Goal: Check status: Check status

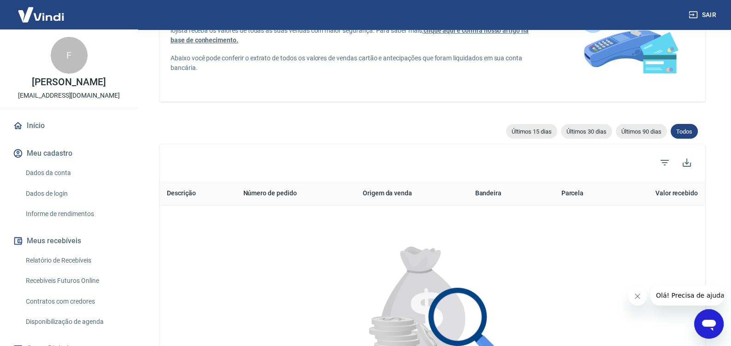
scroll to position [145, 0]
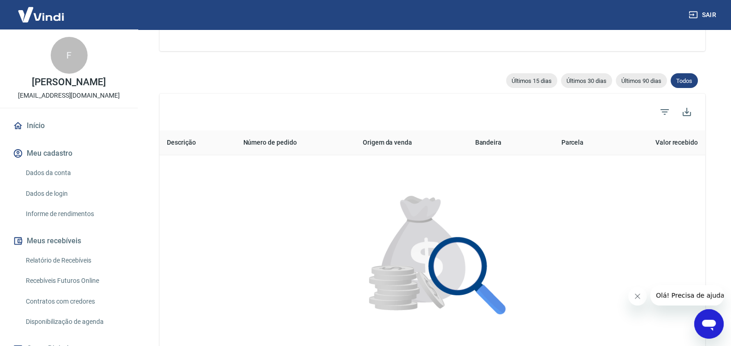
drag, startPoint x: 83, startPoint y: 259, endPoint x: 89, endPoint y: 281, distance: 22.8
click at [84, 251] on button "Meus recebíveis" at bounding box center [69, 241] width 116 height 20
click at [89, 281] on link "Recebíveis Futuros Online" at bounding box center [74, 281] width 105 height 19
click at [59, 270] on link "Relatório de Recebíveis" at bounding box center [74, 260] width 105 height 19
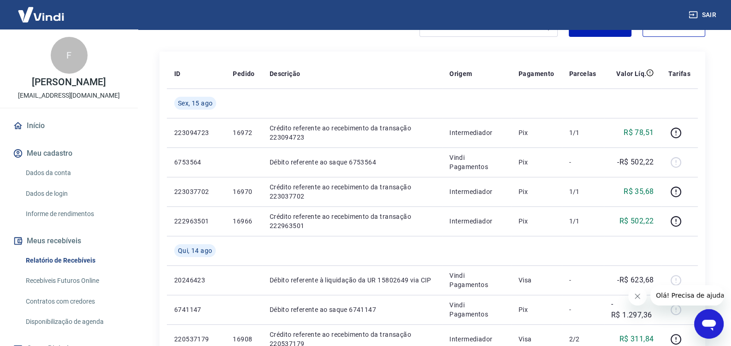
scroll to position [144, 0]
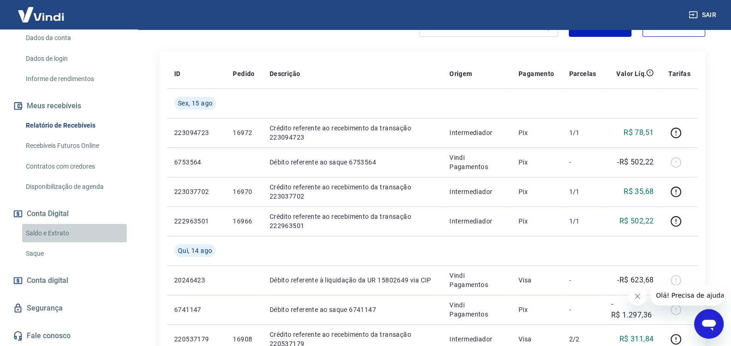
click at [80, 229] on link "Saldo e Extrato" at bounding box center [74, 233] width 105 height 19
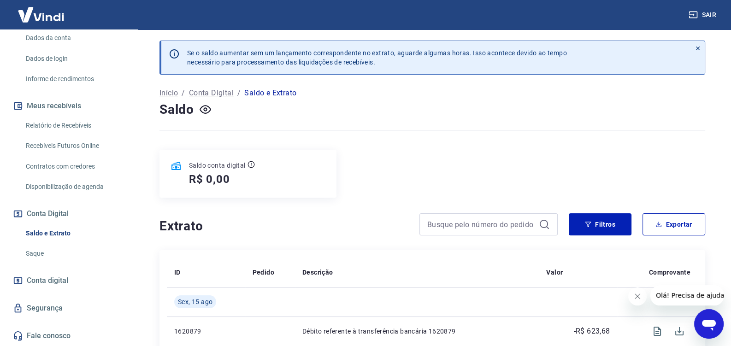
click at [75, 130] on link "Relatório de Recebíveis" at bounding box center [74, 125] width 105 height 19
